Goal: Task Accomplishment & Management: Use online tool/utility

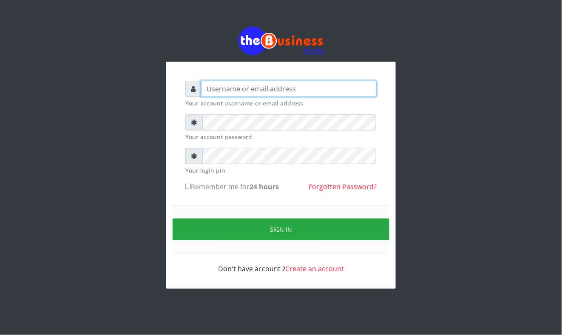
type input "Mavincio"
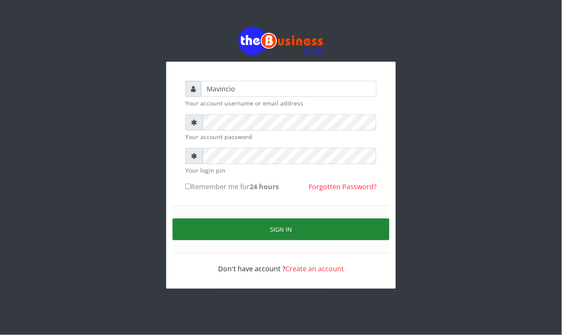
click at [290, 227] on button "Sign in" at bounding box center [281, 230] width 217 height 22
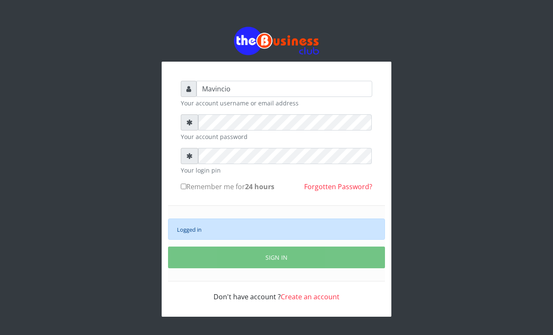
click at [290, 227] on div "Logged in" at bounding box center [276, 229] width 217 height 21
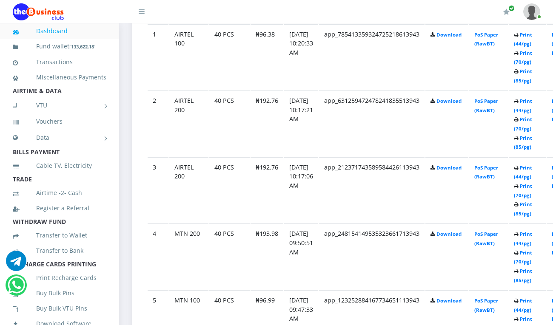
scroll to position [514, 0]
click at [532, 168] on link "Print (44/pg)" at bounding box center [523, 172] width 18 height 16
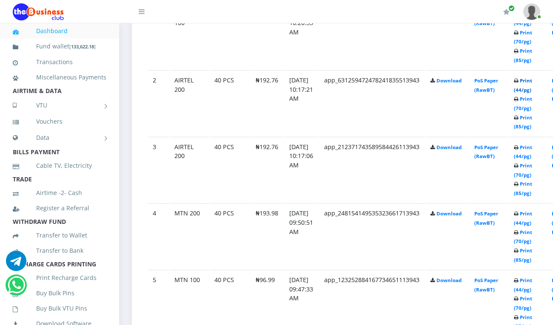
click at [532, 80] on link "Print (44/pg)" at bounding box center [523, 85] width 18 height 16
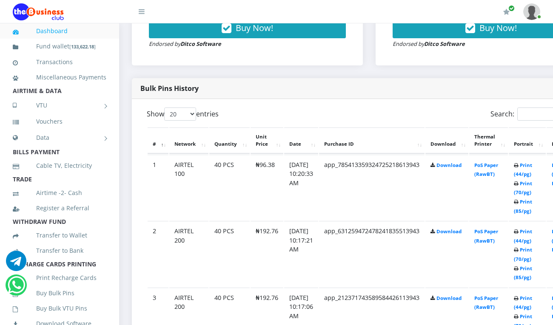
scroll to position [375, 0]
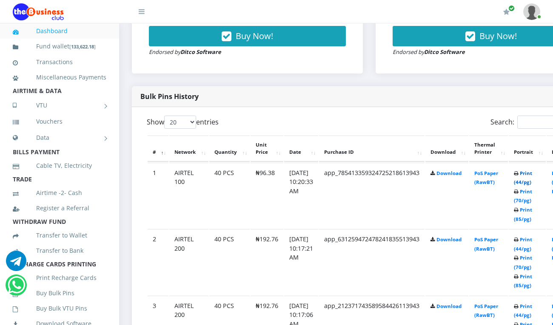
click at [532, 174] on link "Print (44/pg)" at bounding box center [523, 178] width 18 height 16
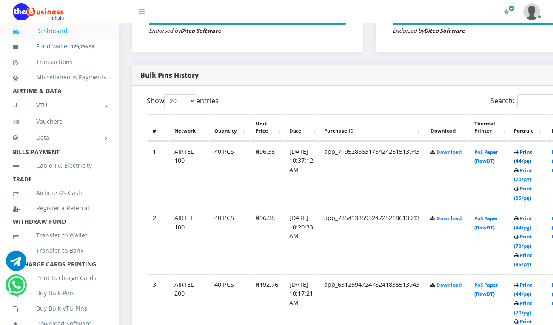
click at [532, 154] on link "Print (44/pg)" at bounding box center [523, 157] width 18 height 16
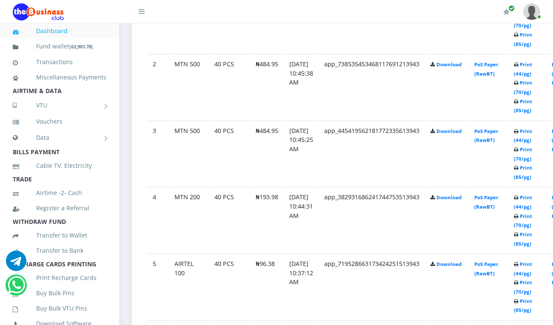
scroll to position [557, 0]
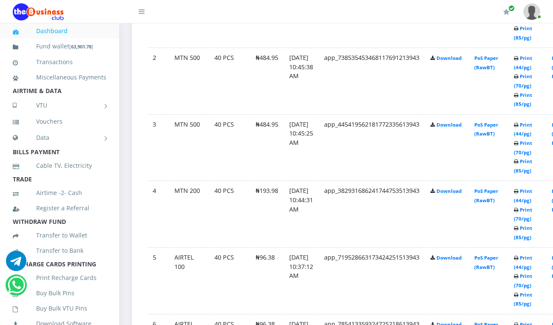
click at [535, 114] on td "Print (44/pg) Print (70/pg) Print (85/pg)" at bounding box center [527, 81] width 37 height 66
click at [531, 193] on link "Print (44/pg)" at bounding box center [523, 196] width 18 height 16
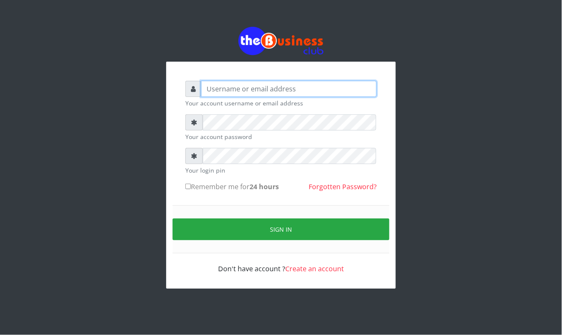
type input "Mavincio"
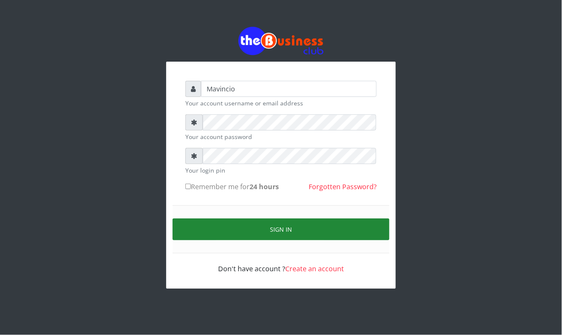
click at [271, 228] on button "Sign in" at bounding box center [281, 230] width 217 height 22
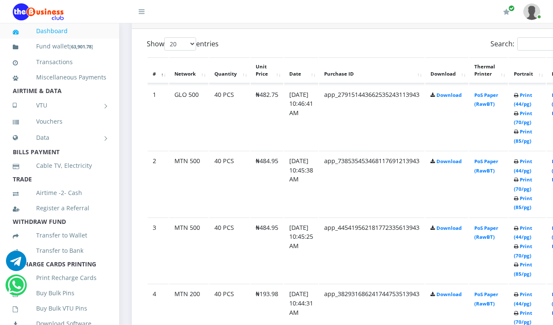
scroll to position [476, 0]
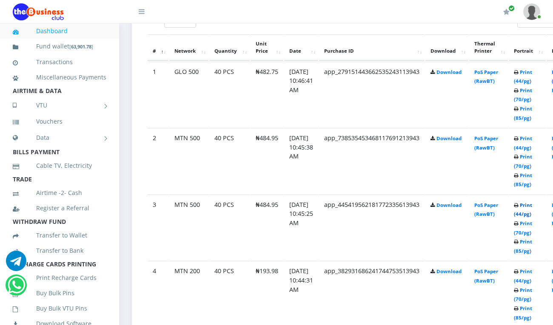
click at [532, 205] on link "Print (44/pg)" at bounding box center [523, 210] width 18 height 16
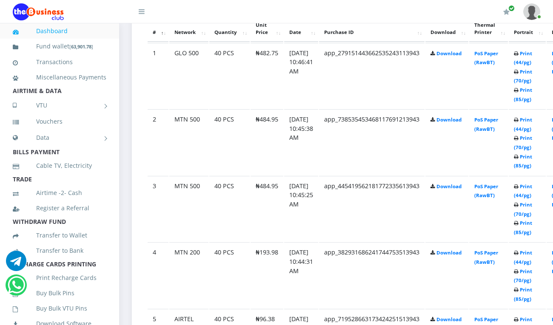
scroll to position [476, 0]
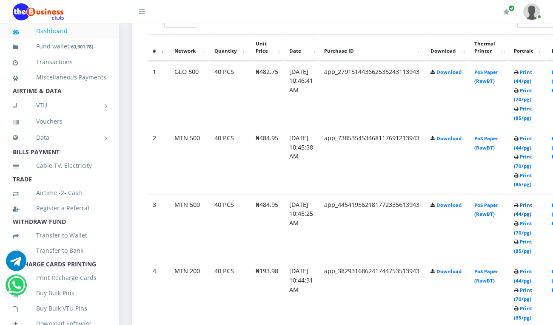
click at [532, 203] on link "Print (44/pg)" at bounding box center [523, 210] width 18 height 16
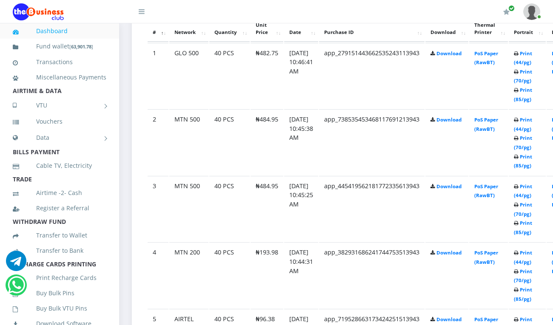
scroll to position [476, 0]
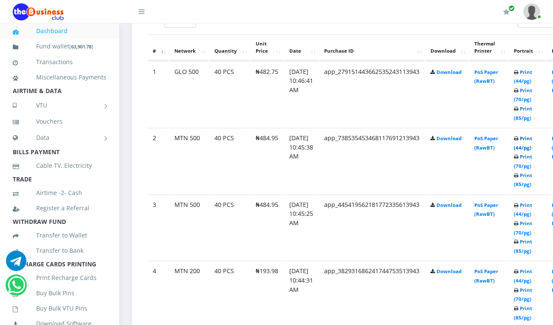
click at [532, 138] on link "Print (44/pg)" at bounding box center [523, 143] width 18 height 16
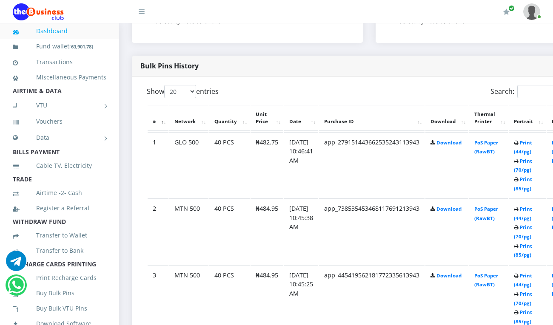
scroll to position [404, 0]
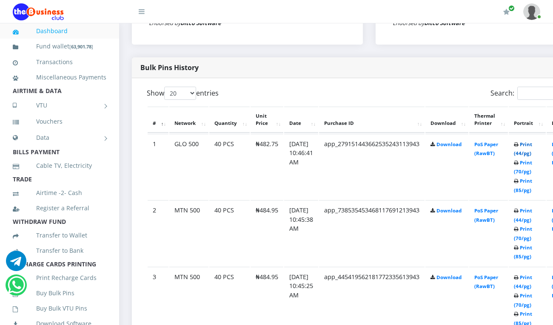
click at [532, 145] on link "Print (44/pg)" at bounding box center [523, 149] width 18 height 16
click at [532, 212] on link "Print (44/pg)" at bounding box center [523, 216] width 18 height 16
click at [532, 144] on link "Print (44/pg)" at bounding box center [523, 150] width 18 height 16
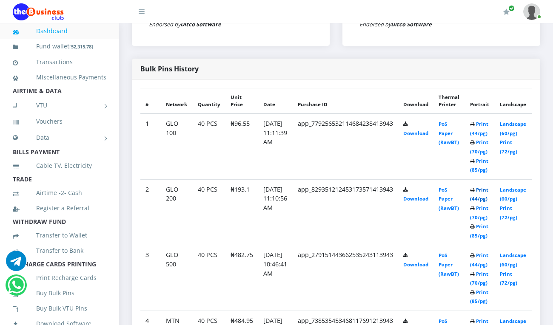
scroll to position [394, 0]
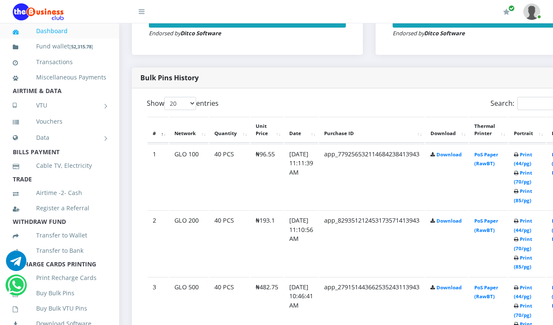
click at [493, 188] on td "PoS Paper (RawBT)" at bounding box center [488, 177] width 39 height 66
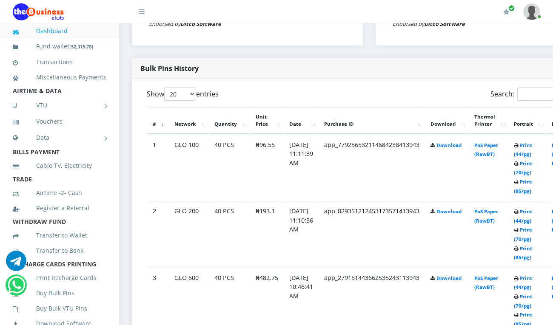
scroll to position [0, 0]
click at [531, 214] on link "Print (44/pg)" at bounding box center [523, 216] width 18 height 16
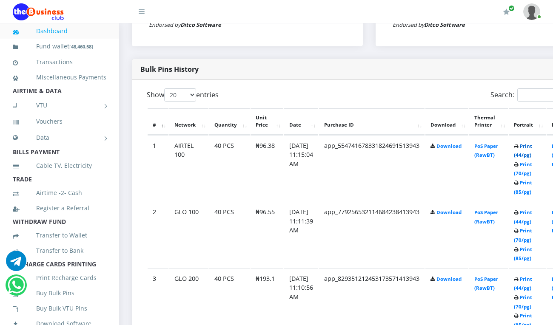
click at [532, 147] on link "Print (44/pg)" at bounding box center [523, 151] width 18 height 16
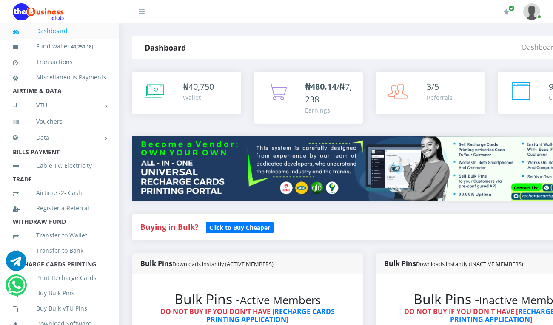
scroll to position [401, 0]
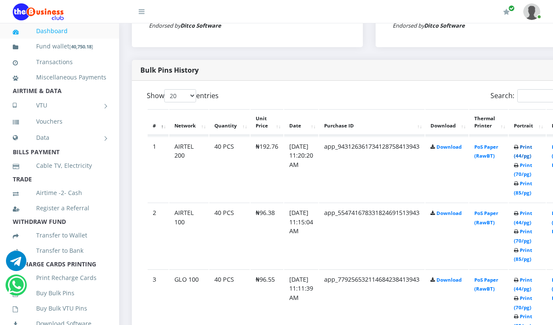
click at [532, 147] on link "Print (44/pg)" at bounding box center [523, 152] width 18 height 16
click at [532, 146] on link "Print (44/pg)" at bounding box center [523, 152] width 18 height 16
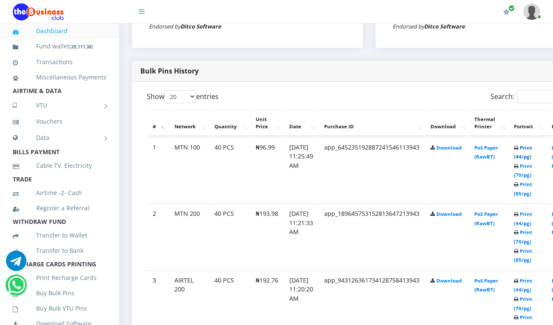
click at [532, 148] on link "Print (44/pg)" at bounding box center [523, 153] width 18 height 16
click at [532, 151] on link "Print (44/pg)" at bounding box center [523, 153] width 18 height 16
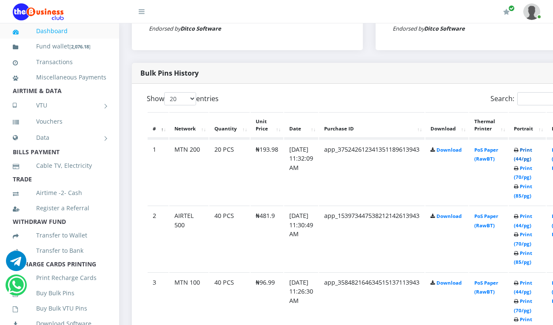
click at [532, 151] on link "Print (44/pg)" at bounding box center [523, 155] width 18 height 16
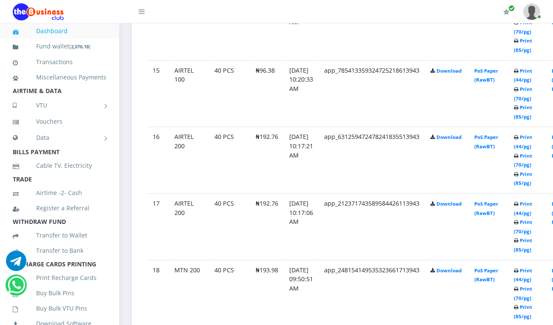
scroll to position [1419, 0]
